Goal: Check status

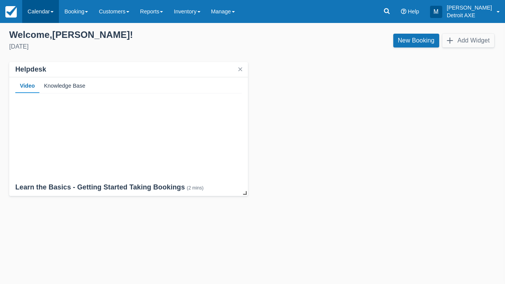
click at [32, 7] on link "Calendar" at bounding box center [40, 11] width 37 height 23
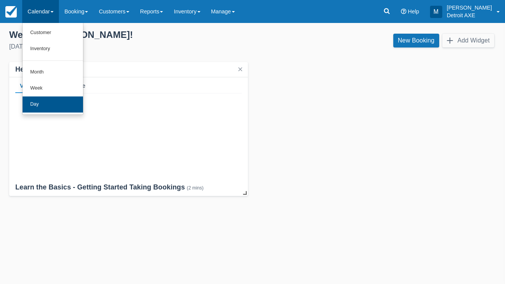
click at [54, 105] on link "Day" at bounding box center [53, 104] width 60 height 16
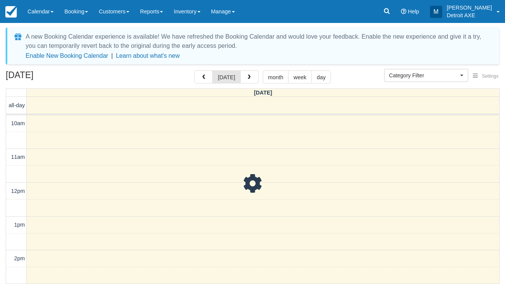
select select
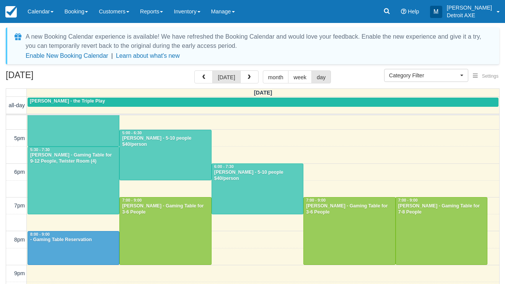
scroll to position [224, 0]
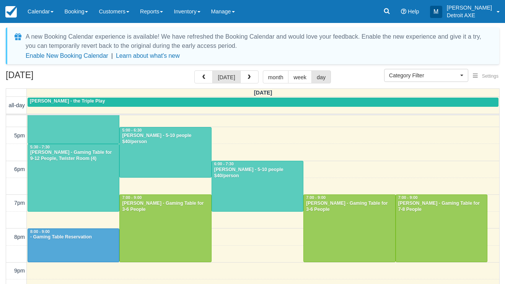
click at [69, 247] on div at bounding box center [73, 245] width 91 height 33
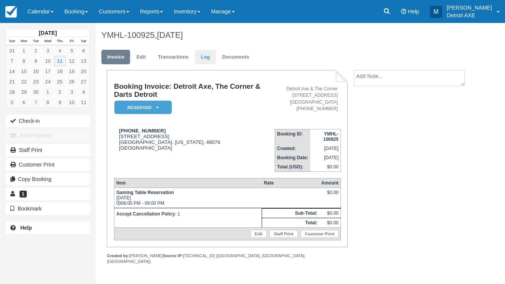
click at [200, 61] on link "Log" at bounding box center [205, 57] width 21 height 15
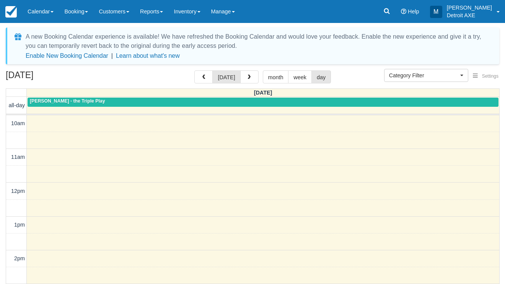
select select
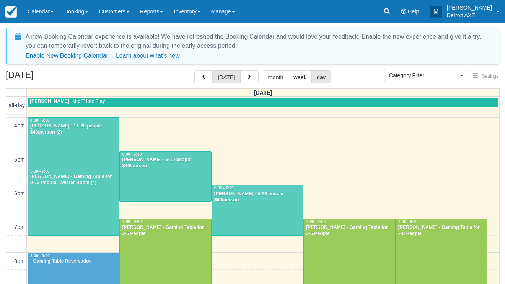
scroll to position [195, 0]
